Goal: Information Seeking & Learning: Learn about a topic

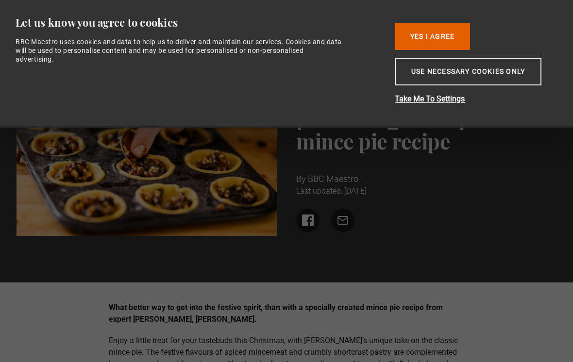
click at [488, 85] on button "Use necessary cookies only" at bounding box center [468, 72] width 147 height 28
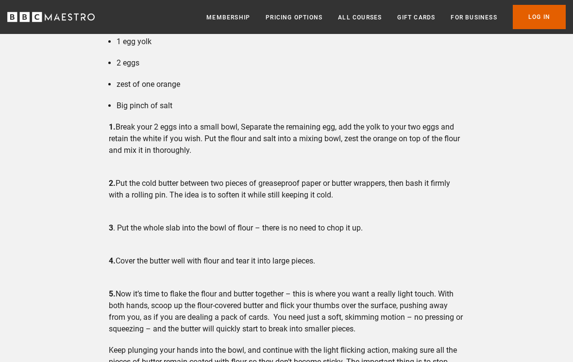
scroll to position [1369, 0]
click at [300, 19] on link "Pricing Options" at bounding box center [294, 18] width 57 height 10
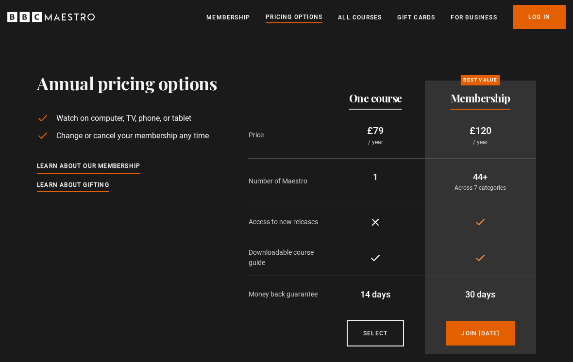
click at [484, 186] on p "Across 7 categories" at bounding box center [481, 188] width 96 height 9
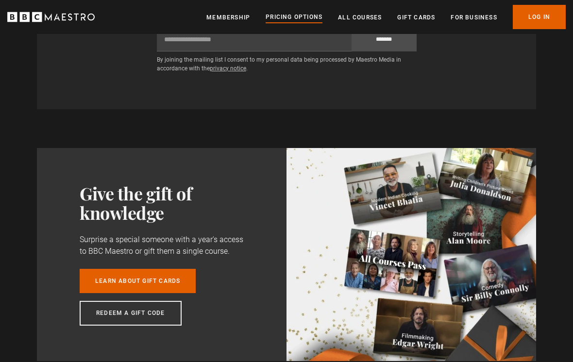
scroll to position [642, 0]
click at [369, 15] on link "All Courses" at bounding box center [360, 18] width 44 height 10
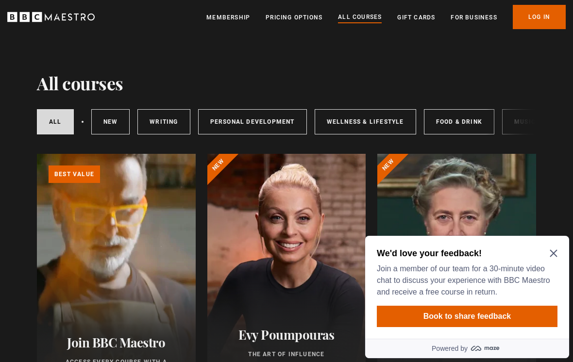
click at [556, 250] on icon "Close Maze Prompt" at bounding box center [554, 254] width 8 height 8
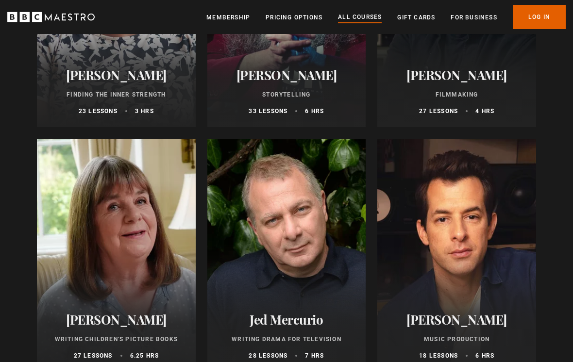
scroll to position [2644, 0]
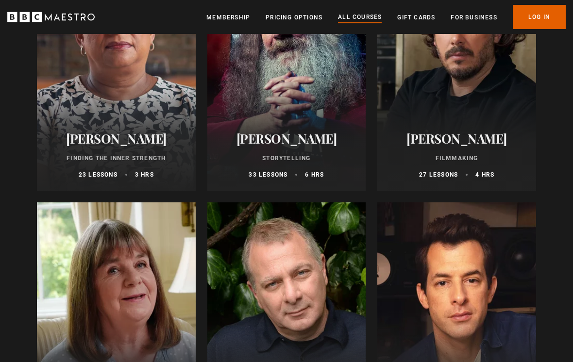
click at [132, 152] on div "Doreen Lawrence Finding the Inner Strength 23 lessons 3 hrs" at bounding box center [116, 154] width 159 height 71
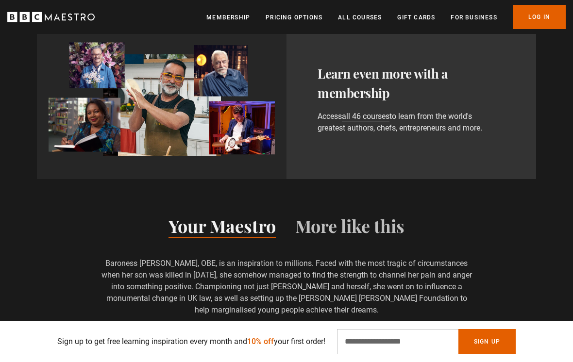
scroll to position [531, 0]
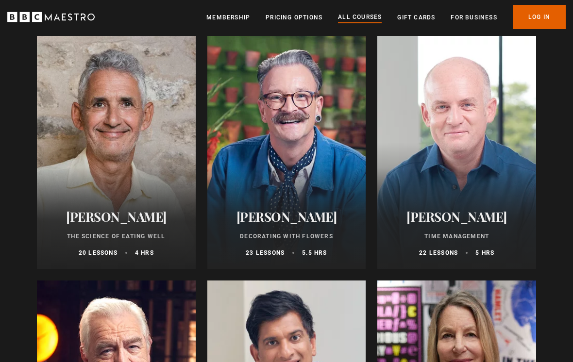
scroll to position [1361, 0]
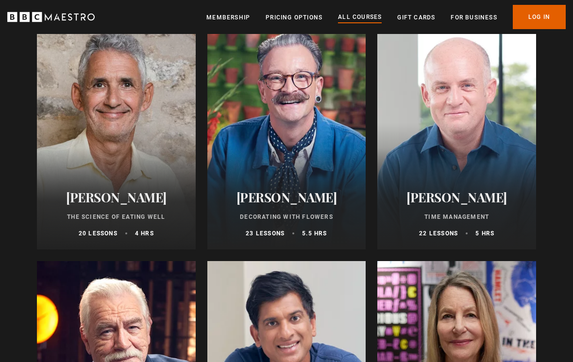
click at [147, 230] on p "4 hrs" at bounding box center [144, 234] width 19 height 9
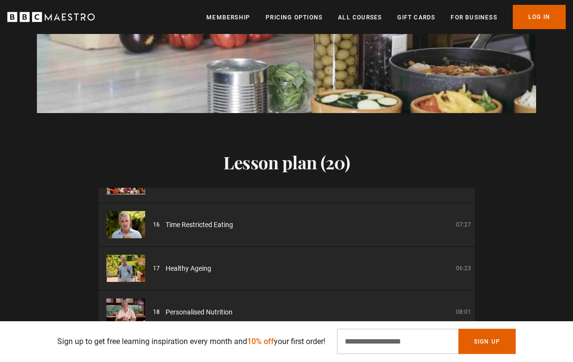
scroll to position [1044, 0]
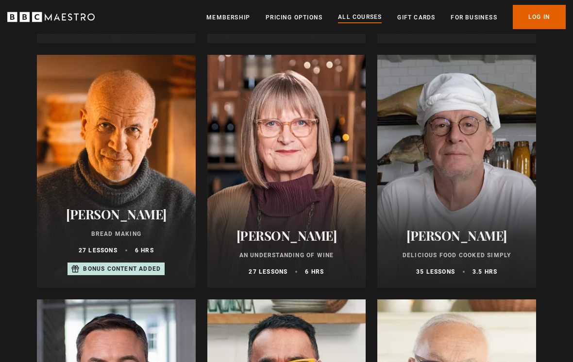
scroll to position [3281, 0]
click at [141, 230] on p "Bread Making" at bounding box center [116, 234] width 135 height 9
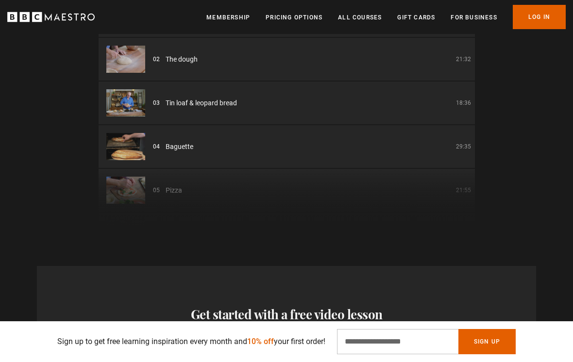
scroll to position [1371, 0]
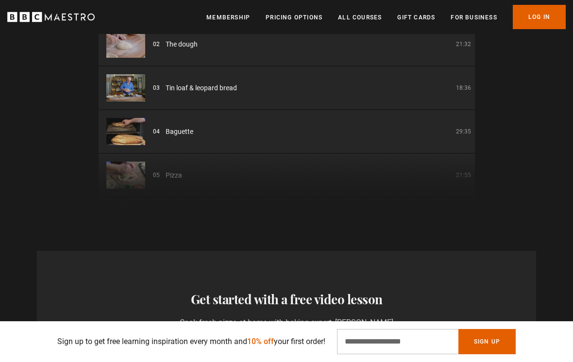
click at [375, 212] on div "Thanks for signing up Check your inbox - your free lesson is on the way! Oops! …" at bounding box center [286, 317] width 573 height 210
click at [385, 152] on div "01 Bread Making Introduction 02:02 02 The dough 21:32 03 Tin loaf & leopard bre…" at bounding box center [287, 95] width 376 height 233
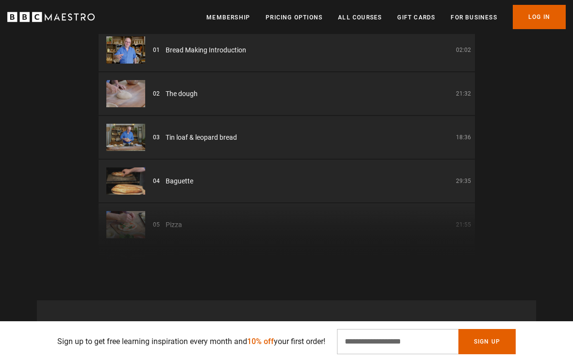
scroll to position [1313, 0]
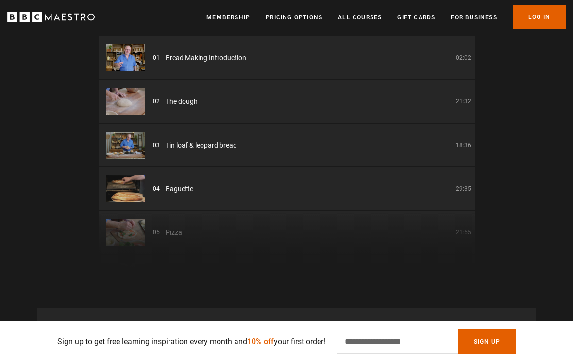
click at [368, 209] on div "01 Bread Making Introduction 02:02 02 The dough 21:32 03 Tin loaf & leopard bre…" at bounding box center [287, 153] width 376 height 233
click at [388, 196] on div "01 Bread Making Introduction 02:02 02 The dough 21:32 03 Tin loaf & leopard bre…" at bounding box center [287, 153] width 376 height 233
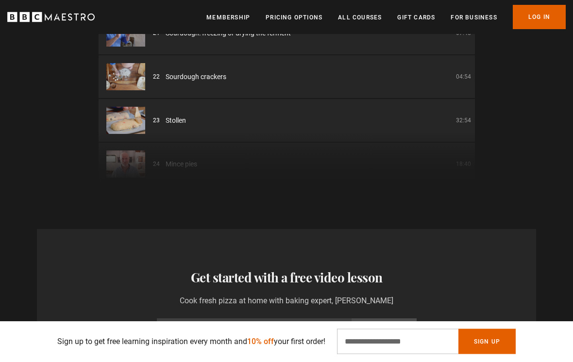
scroll to position [0, 0]
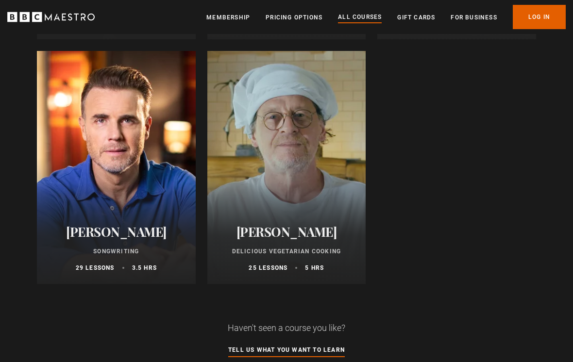
scroll to position [3813, 0]
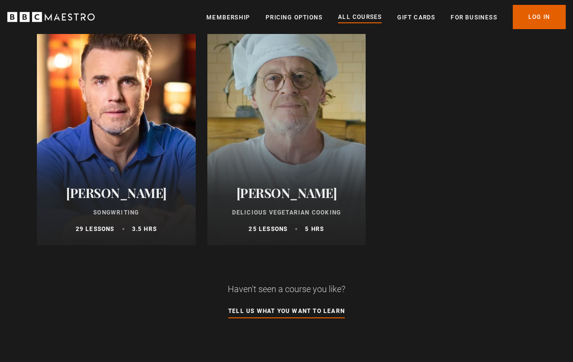
click at [333, 212] on p "Delicious Vegetarian Cooking" at bounding box center [286, 213] width 135 height 9
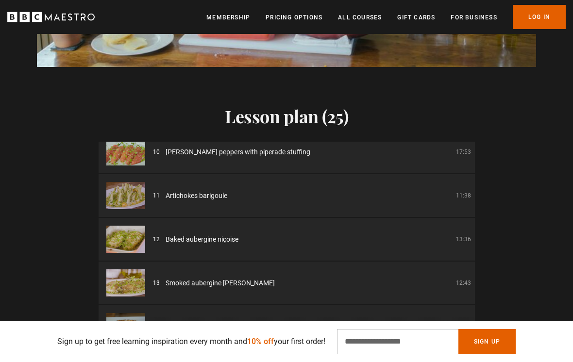
scroll to position [405, 0]
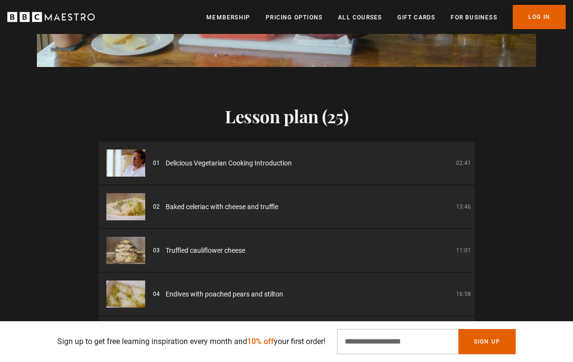
click at [515, 355] on button "Sign Up" at bounding box center [486, 341] width 57 height 25
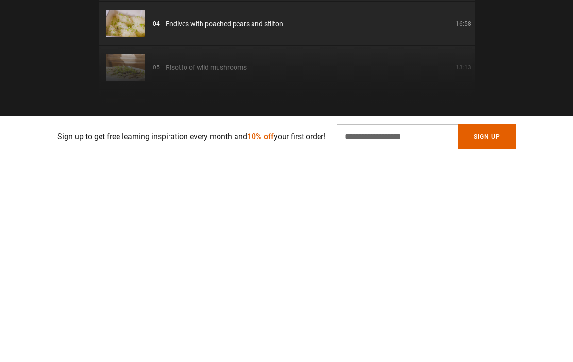
click at [555, 102] on div "Lesson plan (25) 01 Delicious Vegetarian Cooking Introduction 02:41 02 Baked ce…" at bounding box center [286, 155] width 573 height 308
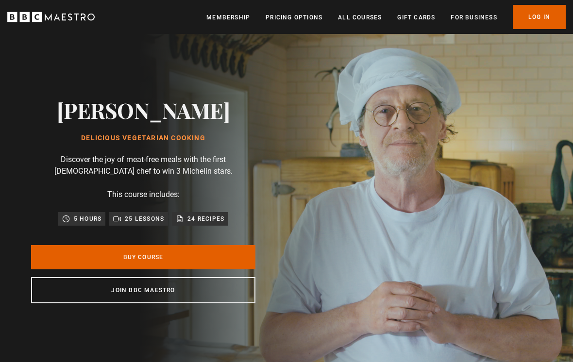
scroll to position [0, 439]
click at [237, 20] on link "Membership" at bounding box center [228, 18] width 44 height 10
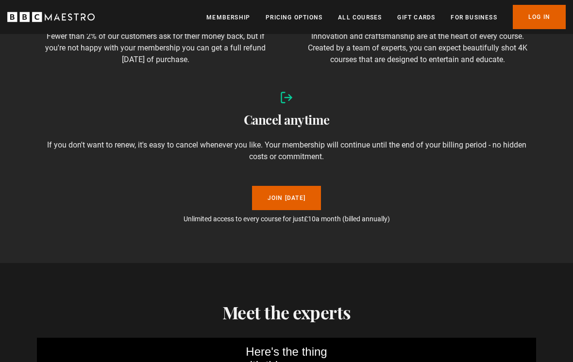
scroll to position [1099, 0]
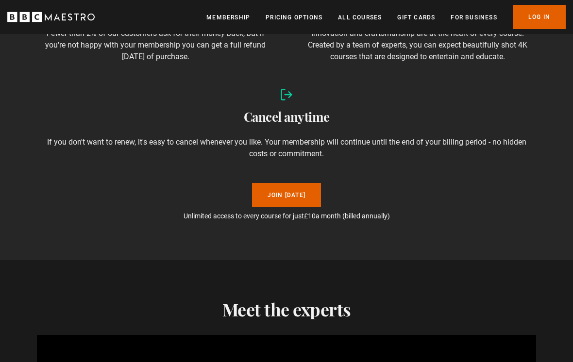
click at [434, 248] on div "Membership made easy Value guarantee Fewer than 2% of our customers ask for the…" at bounding box center [286, 75] width 573 height 372
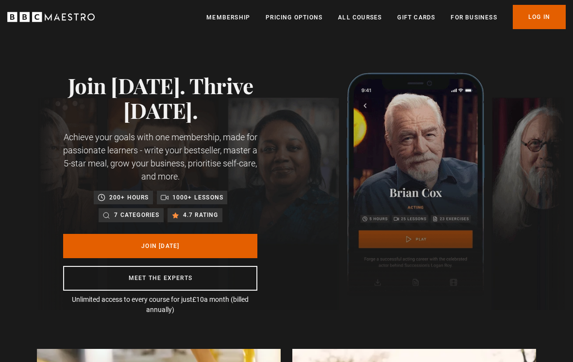
scroll to position [0, 762]
click at [238, 15] on link "Membership" at bounding box center [228, 18] width 44 height 10
click at [363, 21] on link "All Courses" at bounding box center [360, 18] width 44 height 10
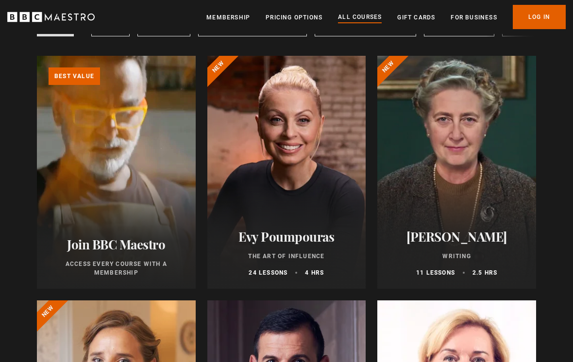
scroll to position [114, 0]
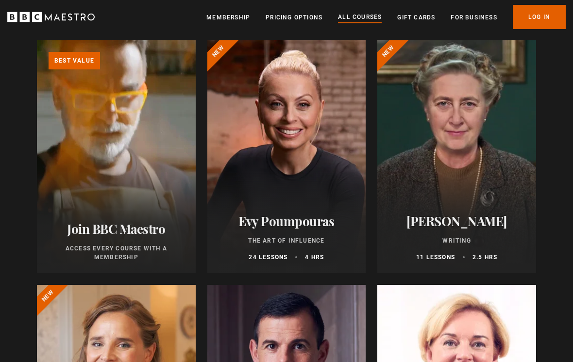
click at [37, 40] on link "Learn more about BBC Maestro" at bounding box center [37, 40] width 0 height 0
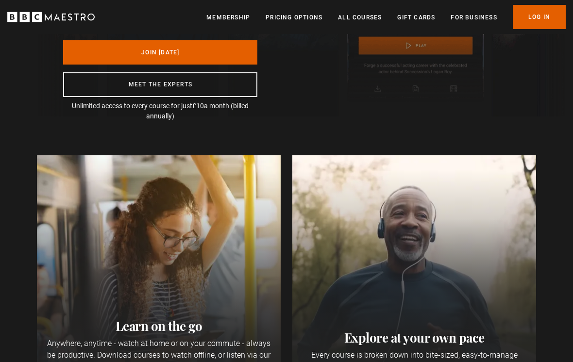
scroll to position [150, 0]
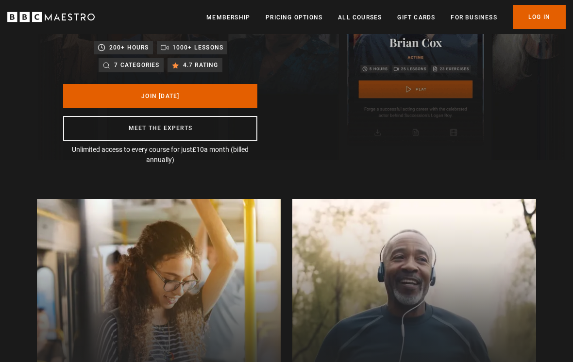
click at [358, 49] on img at bounding box center [301, 41] width 528 height 237
click at [369, 15] on link "All Courses" at bounding box center [360, 18] width 44 height 10
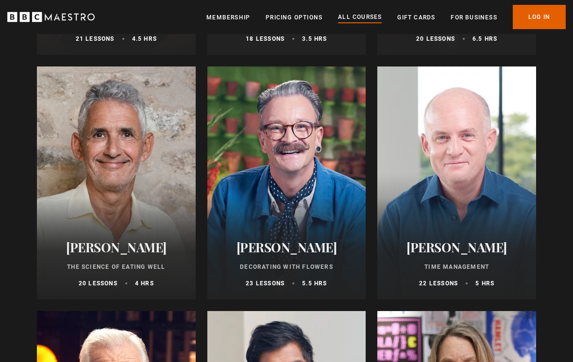
scroll to position [1316, 0]
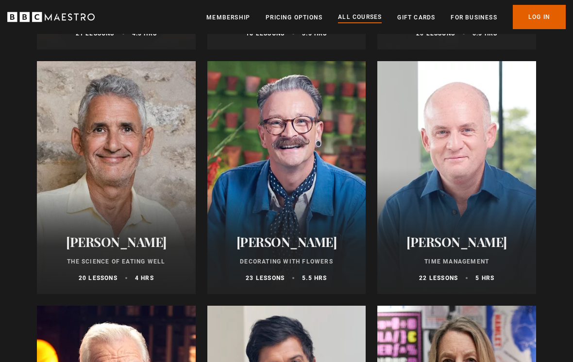
click at [117, 255] on div "[PERSON_NAME] The Science of Eating Well 20 lessons 4 hrs" at bounding box center [116, 258] width 159 height 71
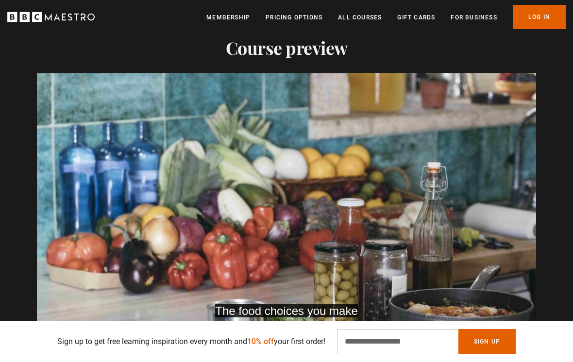
scroll to position [892, 0]
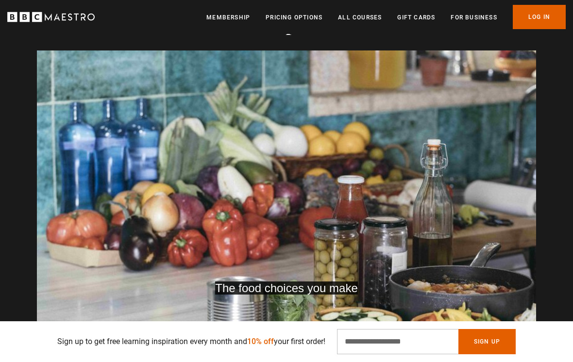
click at [17, 185] on div "The food choices you make Video Player is loading. Play Course overview for The…" at bounding box center [286, 191] width 573 height 281
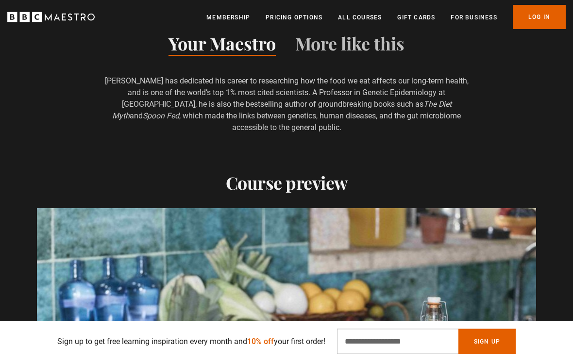
scroll to position [731, 0]
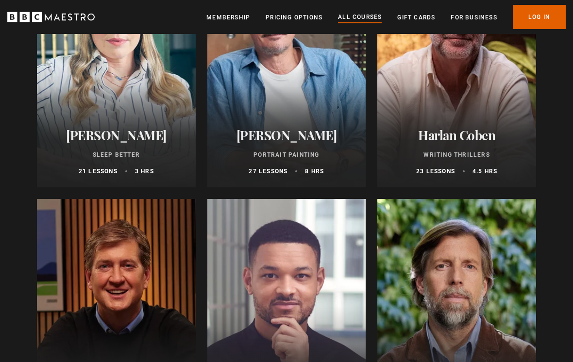
scroll to position [936, 0]
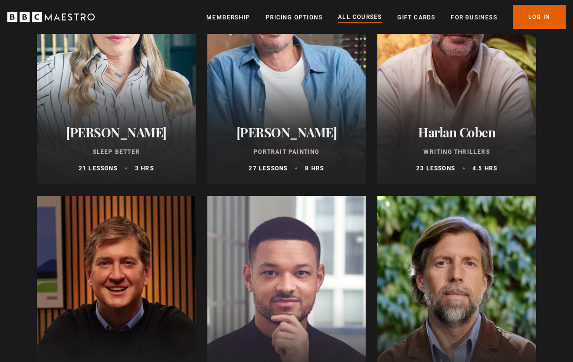
click at [269, 154] on p "Portrait Painting" at bounding box center [286, 152] width 135 height 9
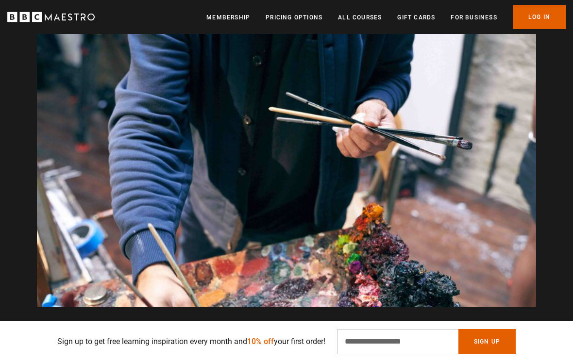
scroll to position [0, 1207]
click at [369, 22] on link "All Courses" at bounding box center [360, 18] width 44 height 10
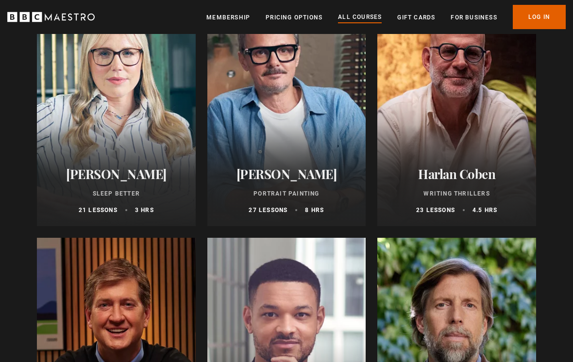
scroll to position [895, 0]
click at [92, 186] on div "Stephanie Romiszewski Sleep Better 21 lessons 3 hrs" at bounding box center [116, 190] width 159 height 71
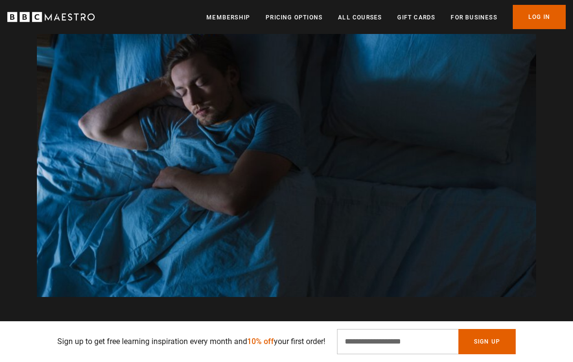
scroll to position [0, 1098]
click at [365, 16] on link "All Courses" at bounding box center [360, 18] width 44 height 10
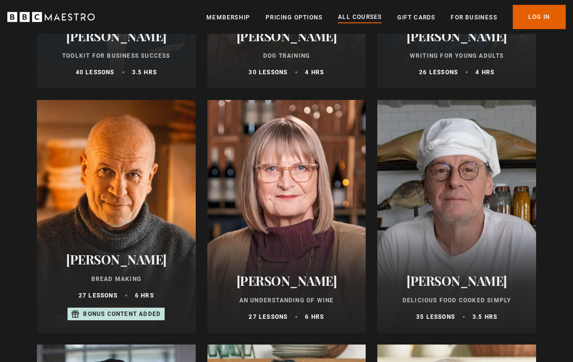
scroll to position [3240, 0]
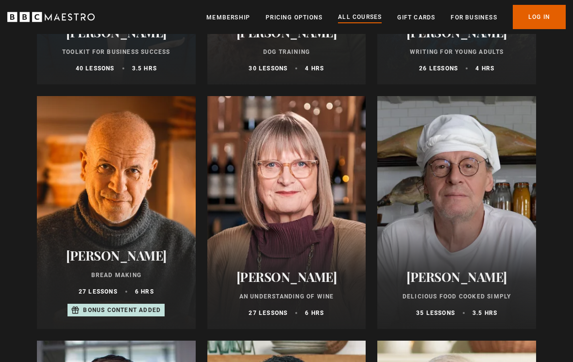
click at [98, 262] on h2 "[PERSON_NAME]" at bounding box center [116, 255] width 135 height 15
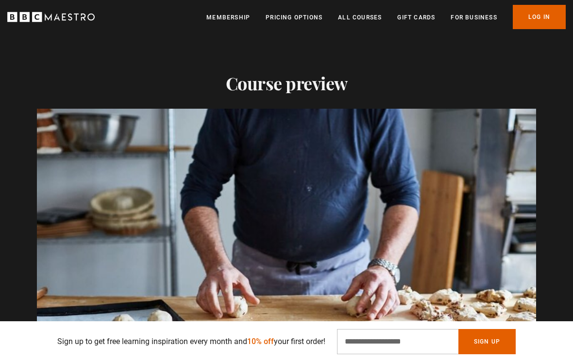
scroll to position [0, 1317]
click at [365, 19] on link "All Courses" at bounding box center [360, 18] width 44 height 10
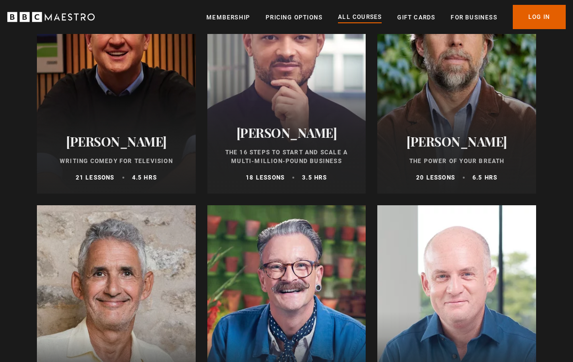
scroll to position [1173, 0]
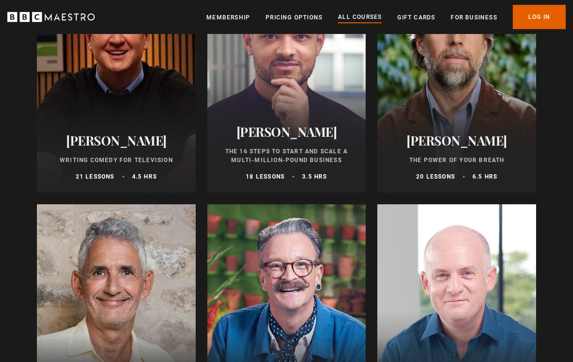
click at [440, 163] on p "The Power of Your Breath" at bounding box center [456, 160] width 135 height 9
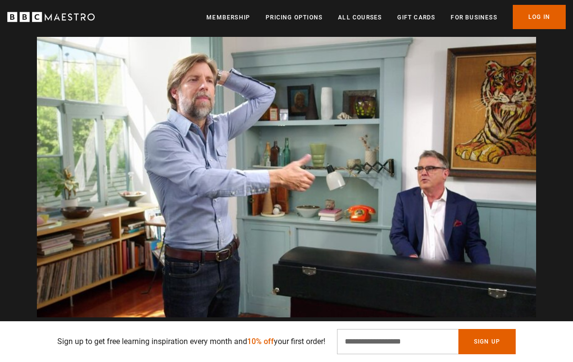
scroll to position [0, 988]
click at [369, 355] on input "Email Address" at bounding box center [397, 341] width 121 height 25
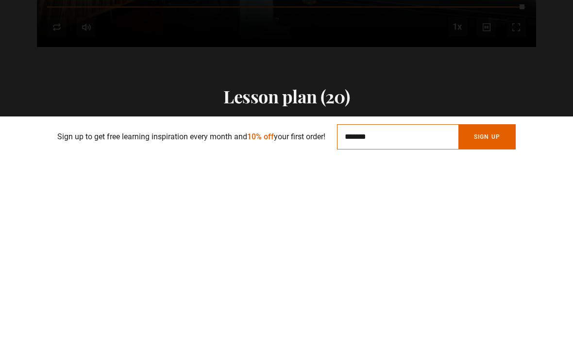
scroll to position [0, 1098]
type input "*"
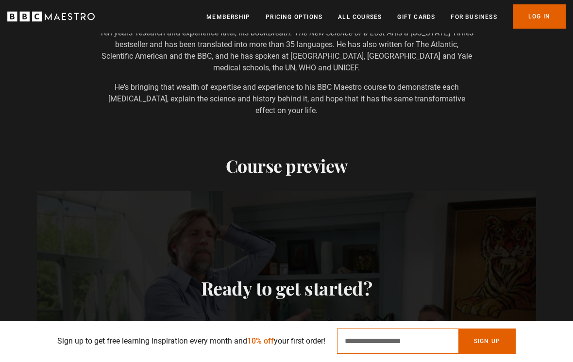
scroll to position [813, 0]
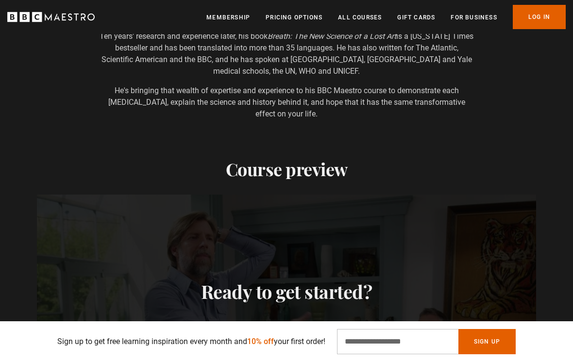
click at [364, 29] on header "Menu Close Membership Pricing Options All Courses Gift Cards For business Alrea…" at bounding box center [286, 17] width 573 height 34
click at [364, 16] on link "All Courses" at bounding box center [360, 18] width 44 height 10
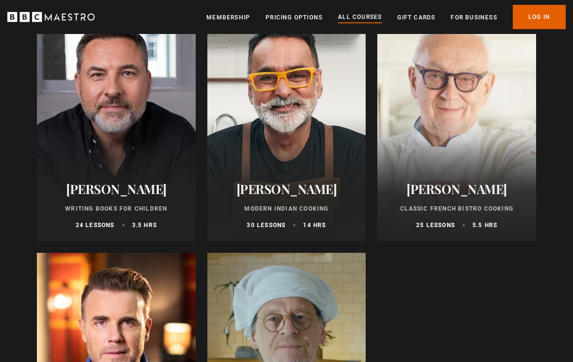
scroll to position [3556, 0]
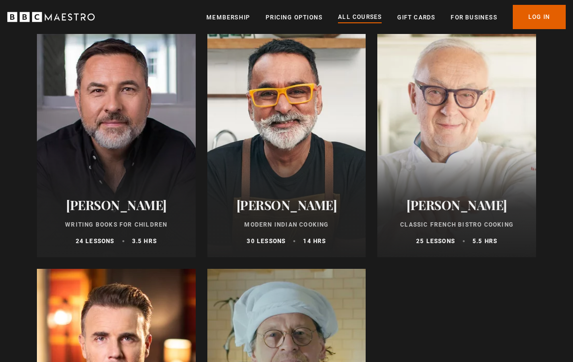
click at [263, 224] on p "Modern Indian Cooking" at bounding box center [286, 225] width 135 height 9
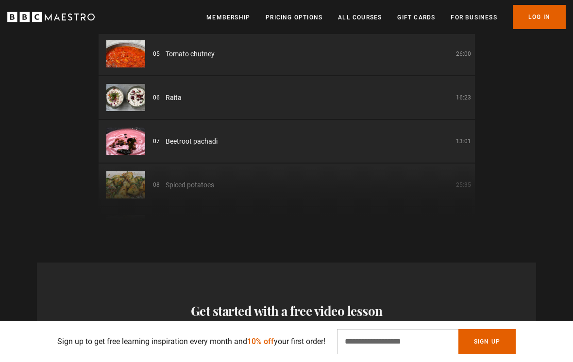
scroll to position [0, 1098]
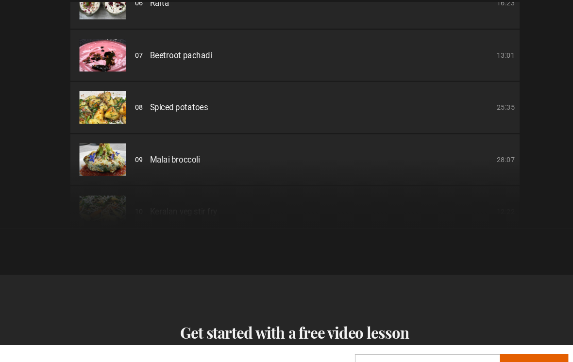
click at [134, 263] on div "Thanks for signing up Check your inbox - your free lesson is on the way! Oops! …" at bounding box center [286, 348] width 499 height 171
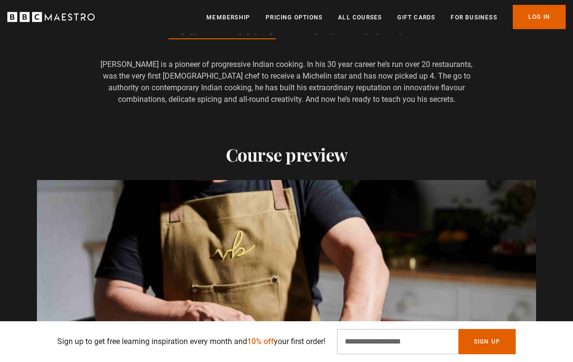
scroll to position [0, 1427]
click at [350, 16] on link "All Courses" at bounding box center [360, 18] width 44 height 10
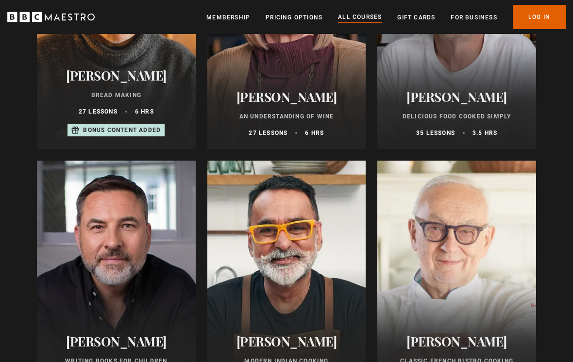
scroll to position [3425, 0]
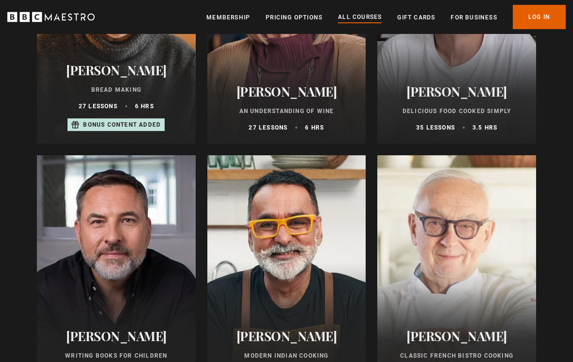
click at [276, 91] on h2 "[PERSON_NAME]" at bounding box center [286, 91] width 135 height 15
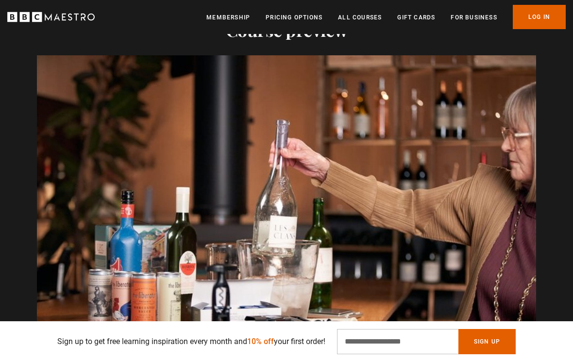
scroll to position [0, 220]
click at [373, 355] on input "Email Address" at bounding box center [397, 341] width 121 height 25
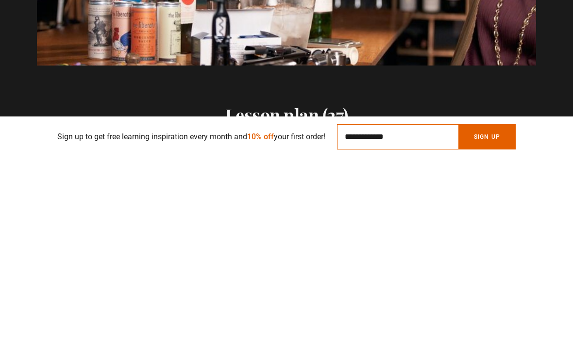
scroll to position [0, 329]
type input "**********"
click at [494, 329] on button "Sign Up" at bounding box center [486, 341] width 57 height 25
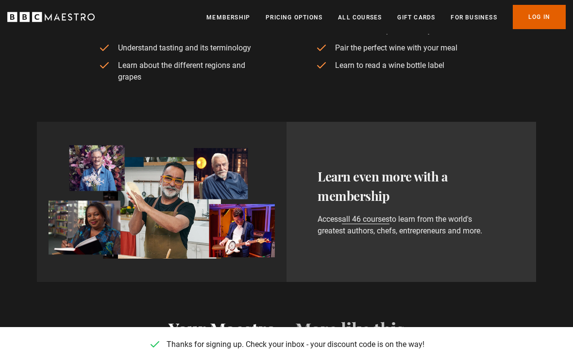
scroll to position [0, 1537]
click at [351, 20] on link "All Courses" at bounding box center [360, 18] width 44 height 10
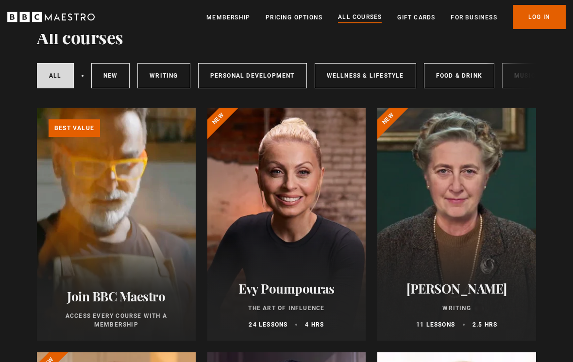
scroll to position [142, 0]
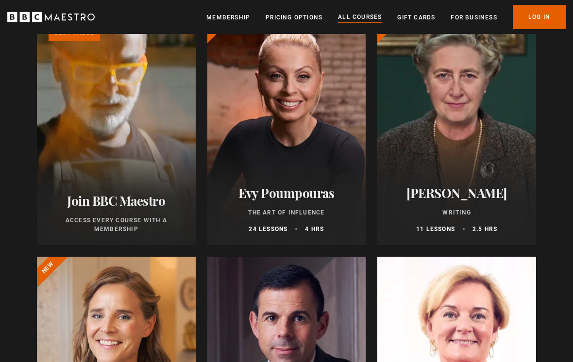
click at [265, 209] on p "The Art of Influence" at bounding box center [286, 212] width 135 height 9
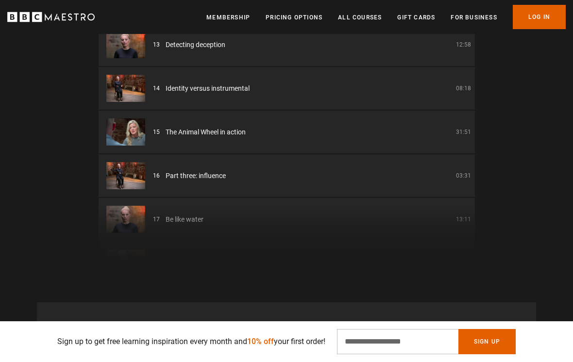
scroll to position [1300, 0]
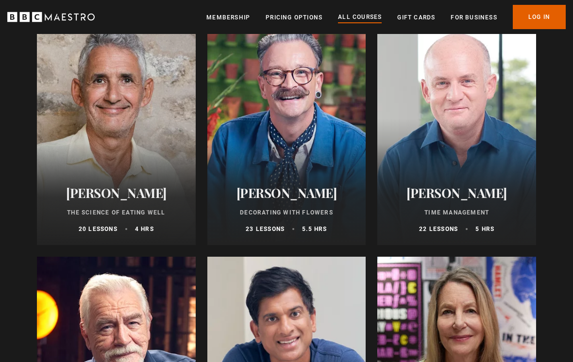
scroll to position [1367, 0]
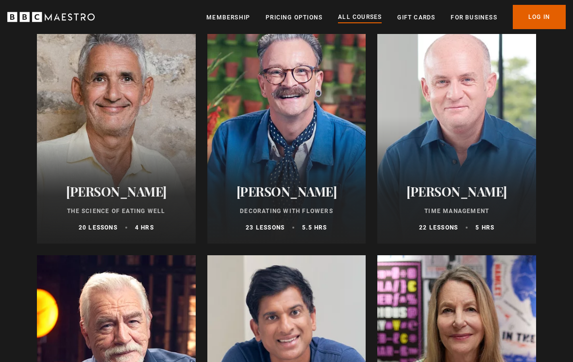
click at [468, 215] on div "Oliver Burkeman Time Management 22 lessons 5 hrs" at bounding box center [456, 208] width 159 height 71
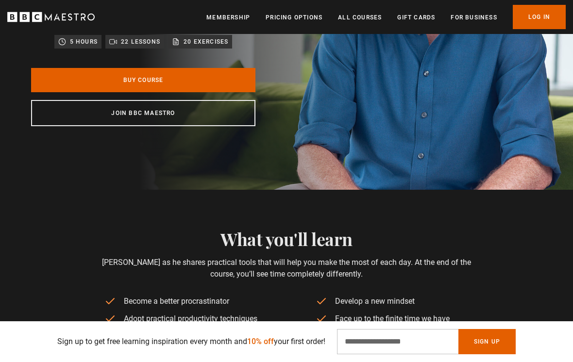
scroll to position [106, 0]
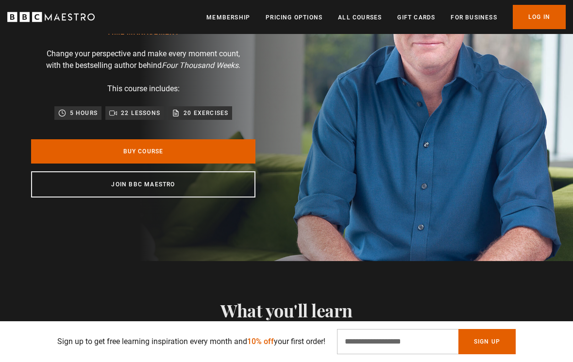
click at [306, 21] on link "Pricing Options" at bounding box center [294, 18] width 57 height 10
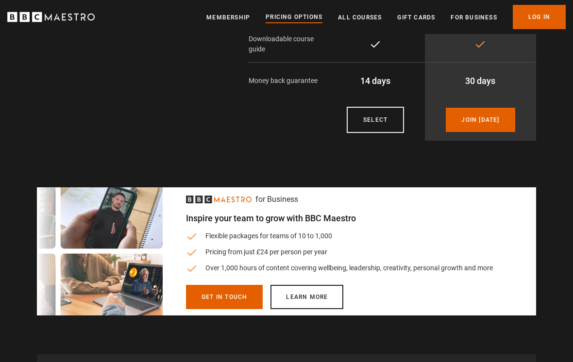
scroll to position [214, 0]
click at [316, 303] on link "Learn more" at bounding box center [307, 297] width 73 height 24
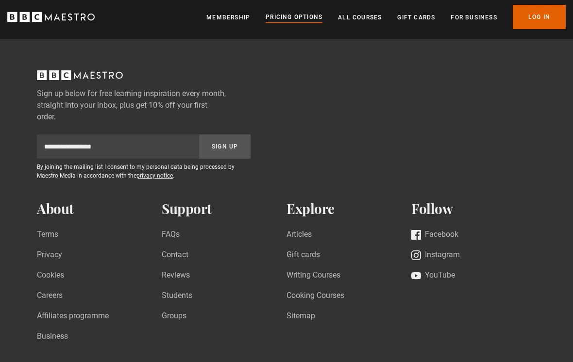
scroll to position [1012, 0]
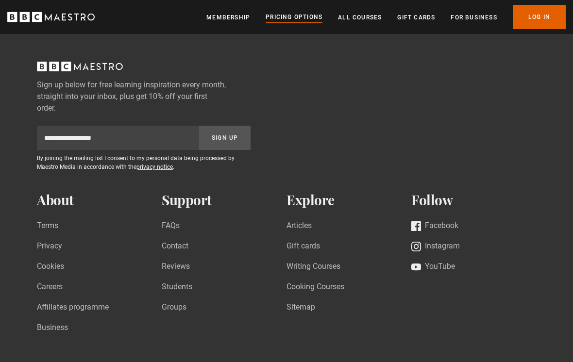
click at [172, 232] on link "FAQs" at bounding box center [171, 226] width 18 height 13
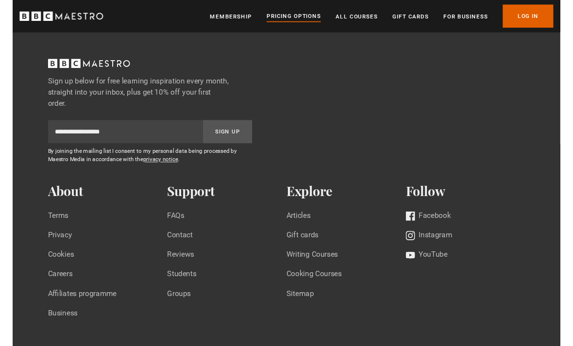
scroll to position [1011, 0]
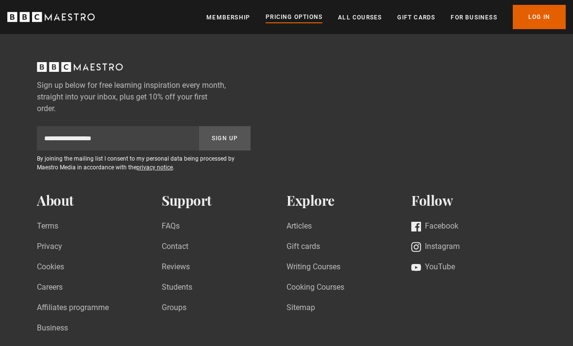
click at [304, 226] on link "Articles" at bounding box center [299, 226] width 25 height 13
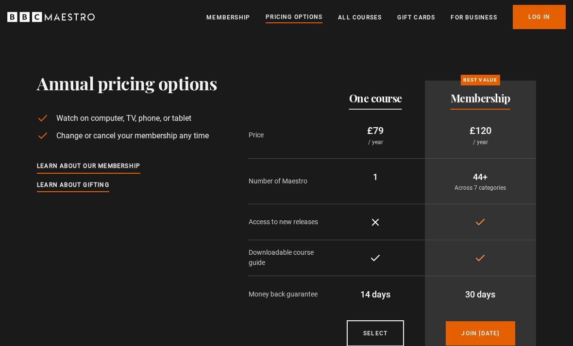
click at [372, 18] on link "All Courses" at bounding box center [360, 18] width 44 height 10
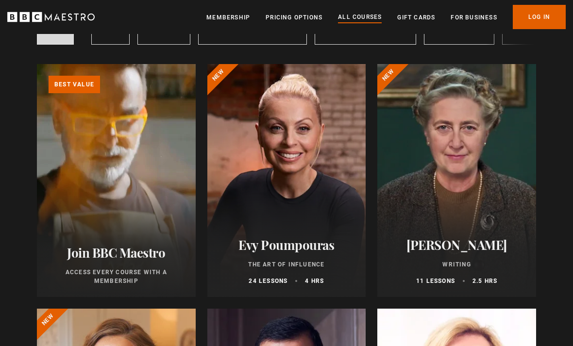
scroll to position [90, 0]
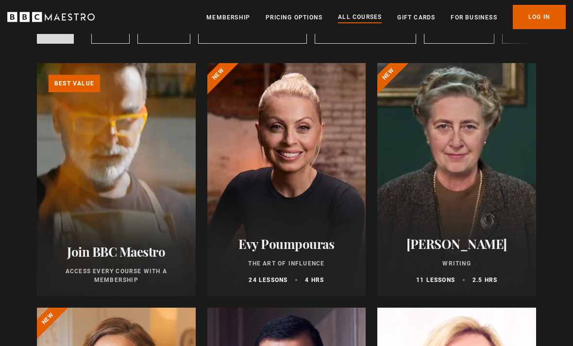
click at [461, 258] on div "[PERSON_NAME] Writing 11 lessons 2.5 hrs" at bounding box center [456, 260] width 159 height 71
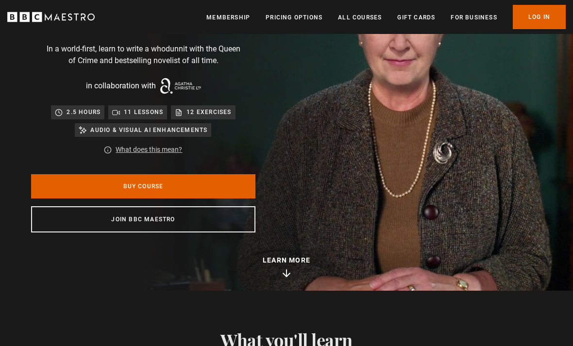
scroll to position [16, 0]
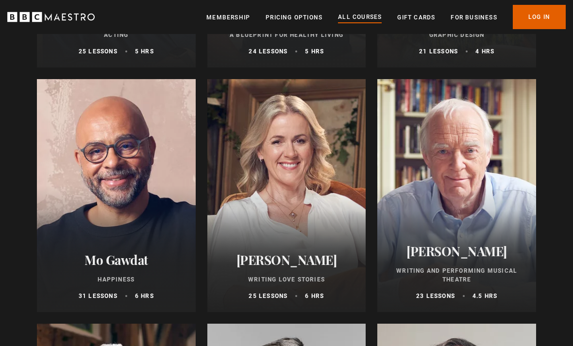
scroll to position [1789, 0]
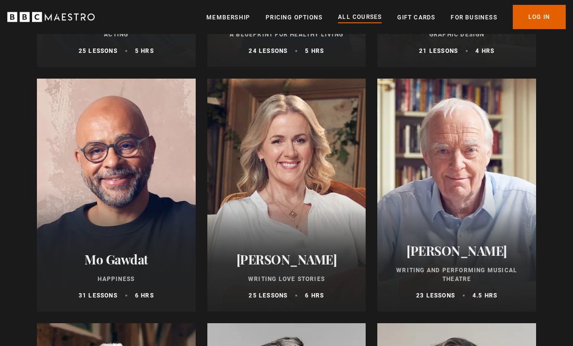
click at [126, 277] on p "Happiness" at bounding box center [116, 279] width 135 height 9
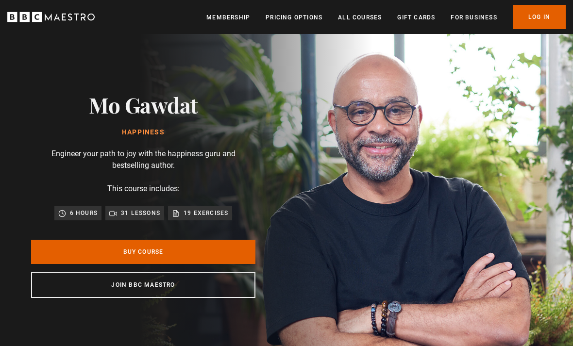
click at [445, 231] on img at bounding box center [320, 195] width 573 height 322
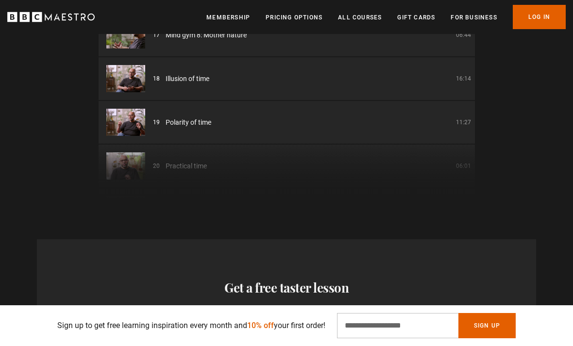
scroll to position [0, 439]
click at [364, 21] on link "All Courses" at bounding box center [360, 18] width 44 height 10
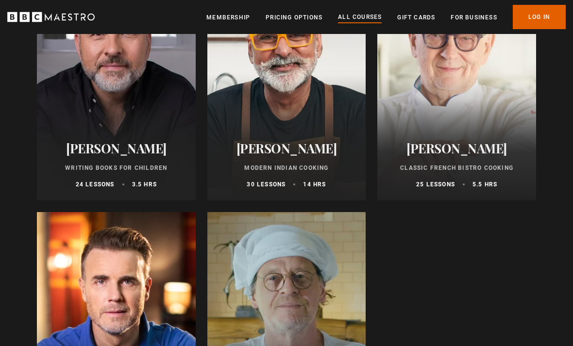
scroll to position [3613, 0]
click at [438, 171] on p "Classic French Bistro Cooking" at bounding box center [456, 168] width 135 height 9
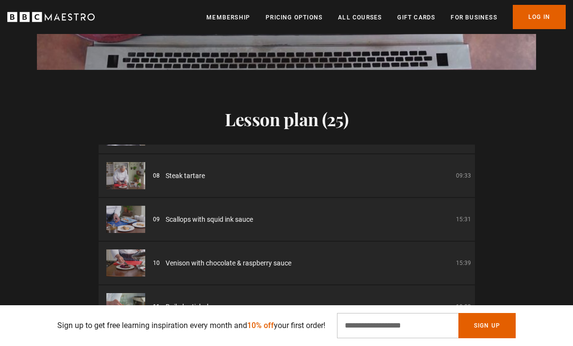
scroll to position [0, 220]
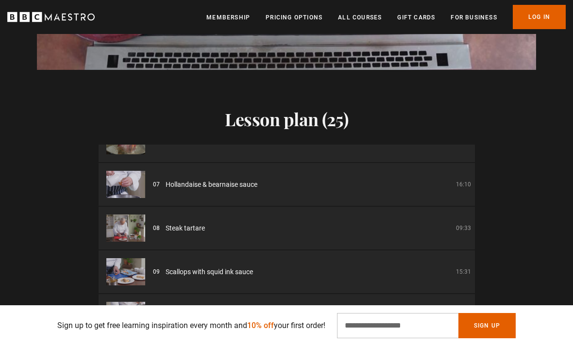
click at [366, 18] on link "All Courses" at bounding box center [360, 18] width 44 height 10
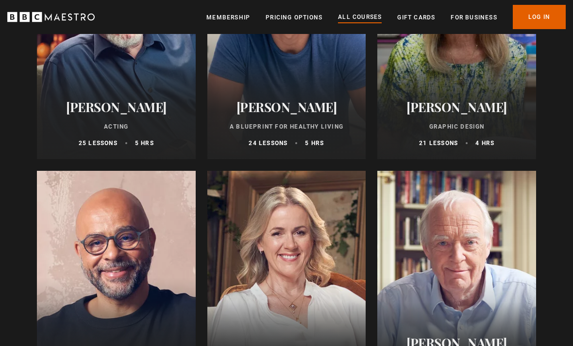
scroll to position [1695, 0]
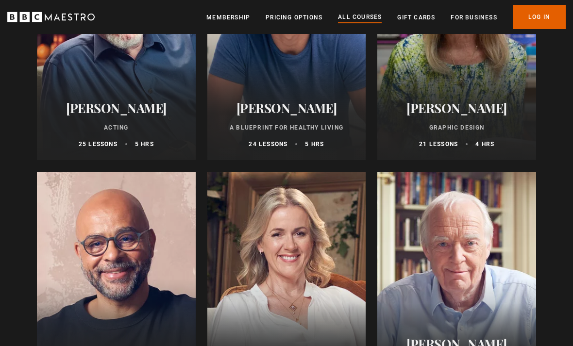
click at [336, 126] on p "A Blueprint for Healthy Living" at bounding box center [286, 128] width 135 height 9
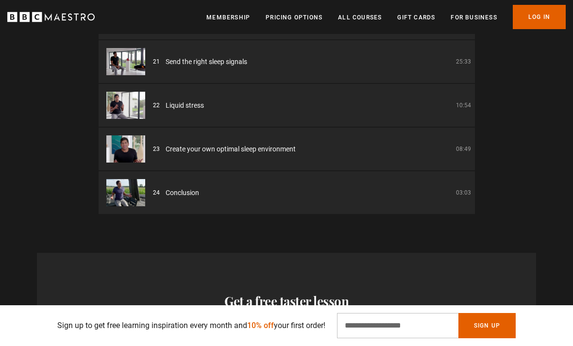
scroll to position [0, 439]
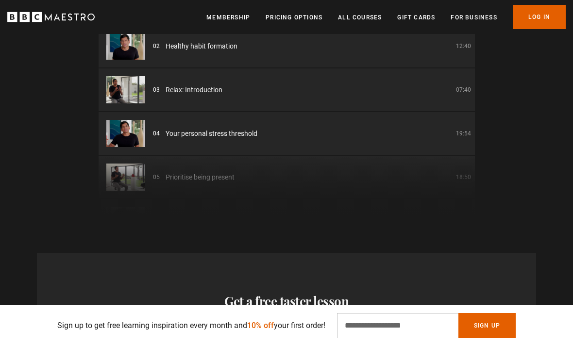
click at [367, 21] on link "All Courses" at bounding box center [360, 18] width 44 height 10
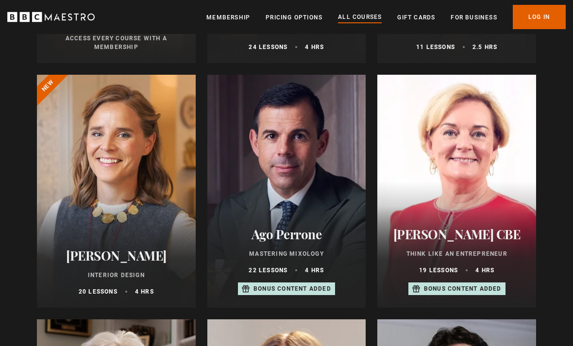
scroll to position [324, 0]
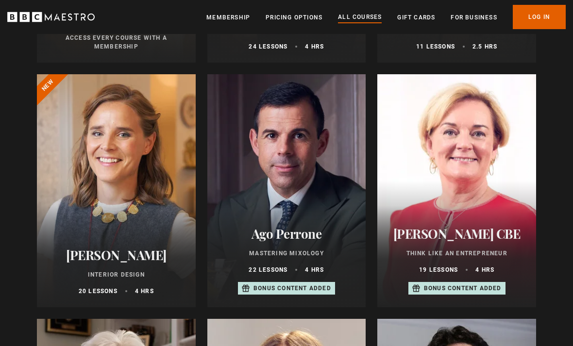
click at [135, 266] on div "[PERSON_NAME] Interior Design 20 lessons 4 hrs" at bounding box center [116, 272] width 159 height 71
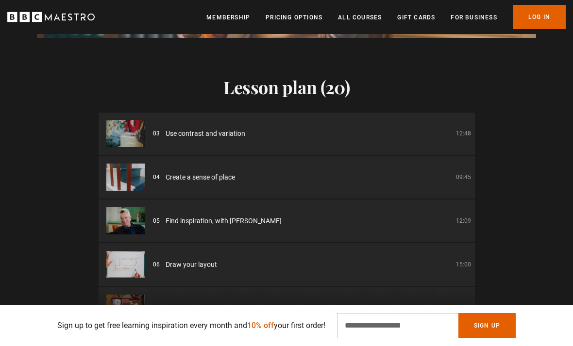
scroll to position [91, 0]
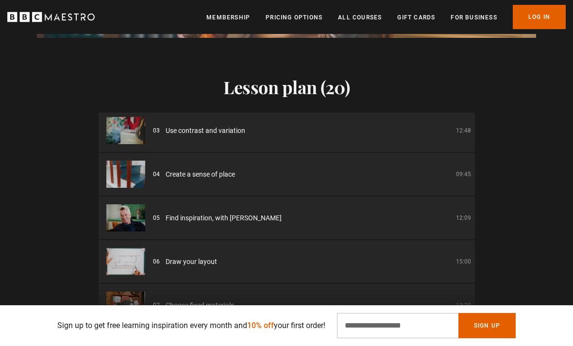
click at [313, 250] on li "06 Draw your layout 15:00" at bounding box center [287, 261] width 376 height 43
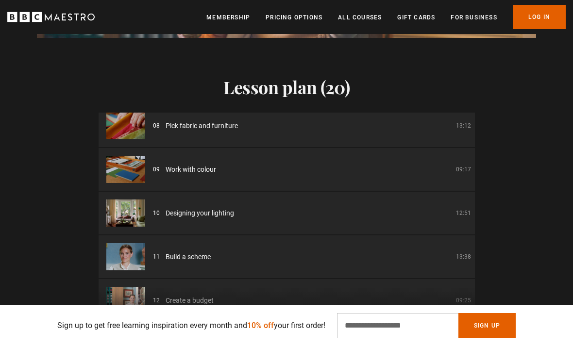
scroll to position [0, 220]
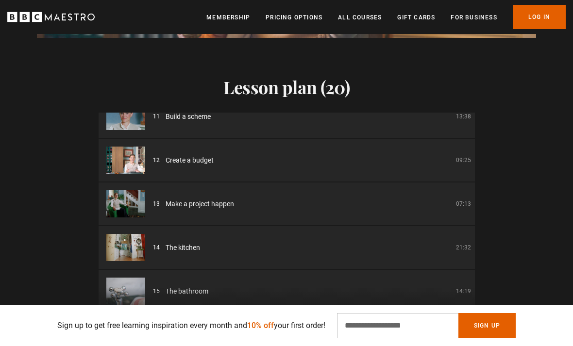
click at [380, 22] on link "All Courses" at bounding box center [360, 18] width 44 height 10
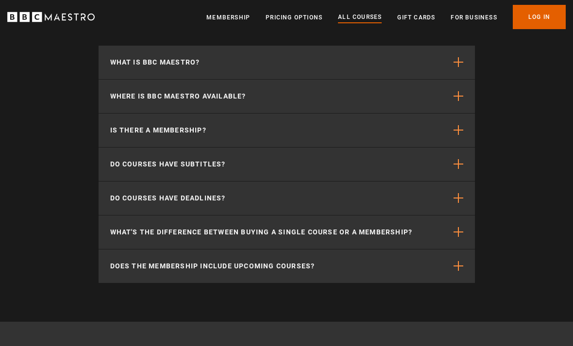
scroll to position [4390, 0]
click at [449, 205] on button "Do courses have deadlines?" at bounding box center [287, 199] width 376 height 34
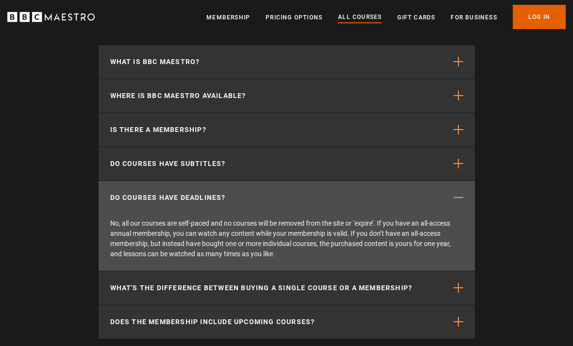
click at [457, 289] on span "button" at bounding box center [459, 288] width 10 height 10
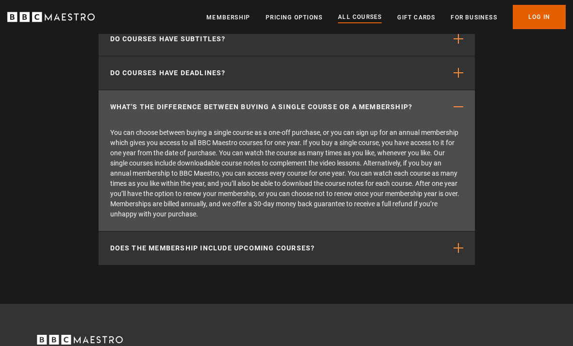
scroll to position [4515, 0]
click at [455, 252] on span "button" at bounding box center [459, 248] width 10 height 10
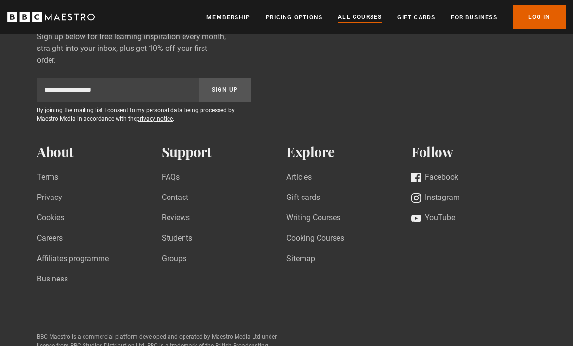
scroll to position [4784, 0]
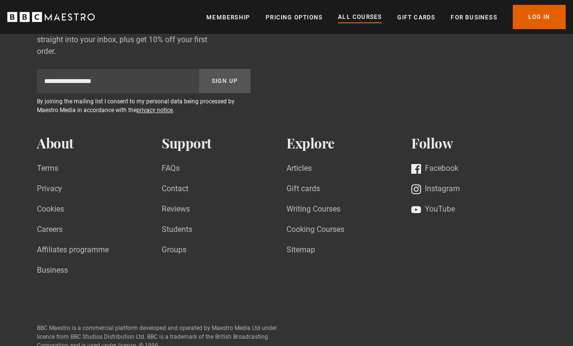
click at [189, 209] on link "Reviews" at bounding box center [176, 209] width 28 height 13
